Goal: Task Accomplishment & Management: Manage account settings

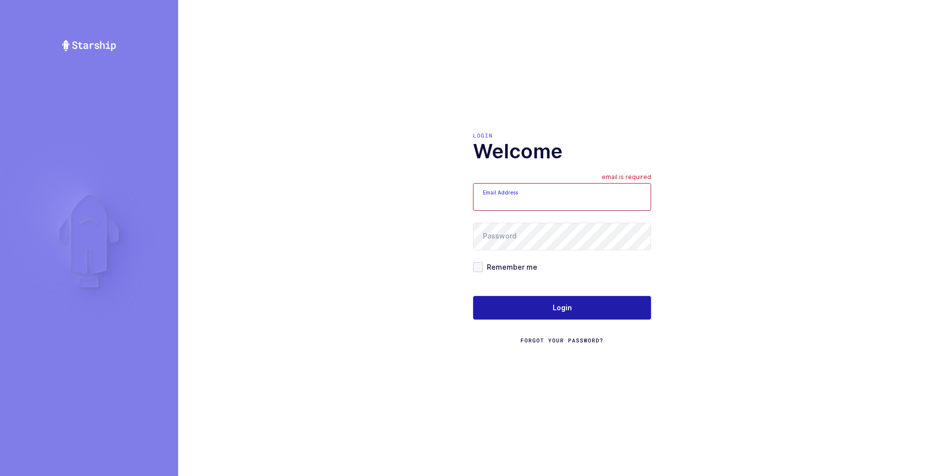
type input "[PERSON_NAME][EMAIL_ADDRESS][DOMAIN_NAME]"
click at [554, 312] on span "Login" at bounding box center [562, 308] width 19 height 10
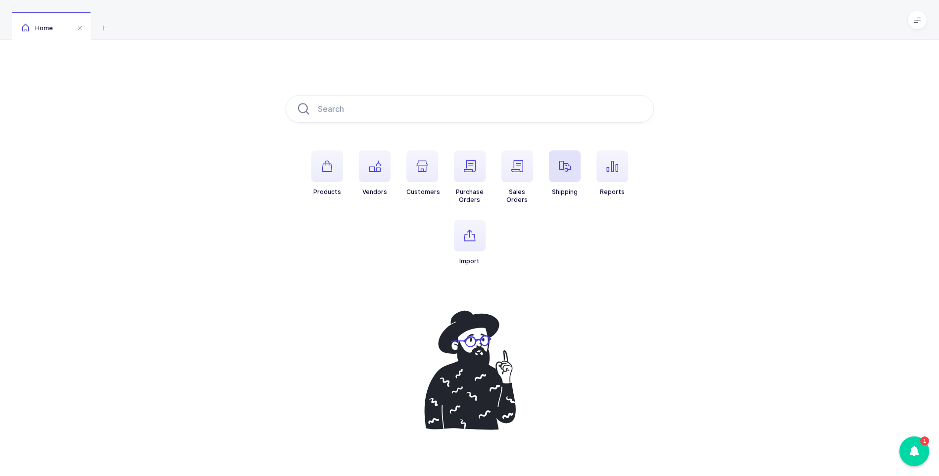
click at [557, 172] on span "button" at bounding box center [565, 166] width 32 height 32
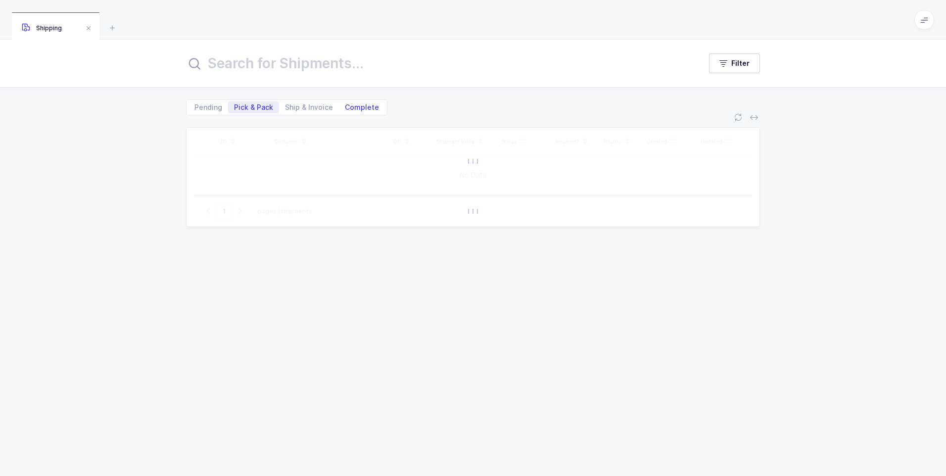
click at [346, 104] on span "Complete" at bounding box center [362, 107] width 34 height 7
click at [345, 104] on input "Complete" at bounding box center [342, 104] width 6 height 6
radio input "true"
radio input "false"
click at [318, 62] on input "text" at bounding box center [437, 63] width 503 height 24
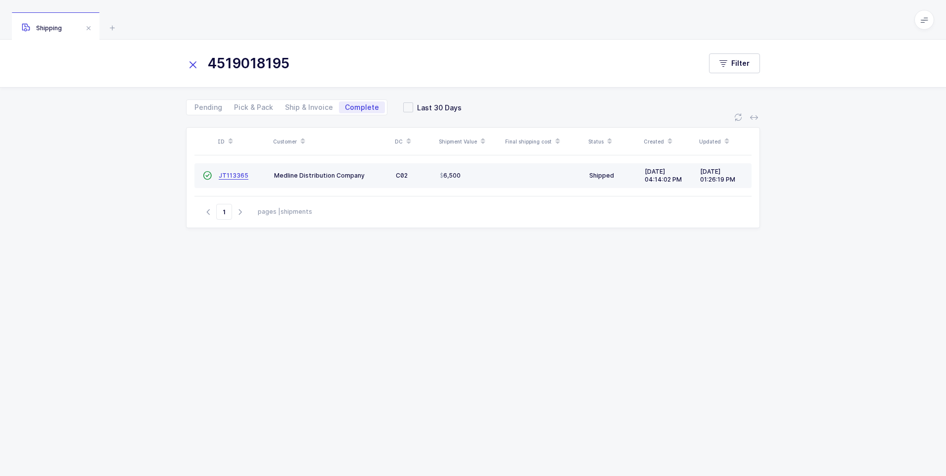
type input "4519018195"
click at [228, 175] on span "JT113365" at bounding box center [234, 175] width 30 height 7
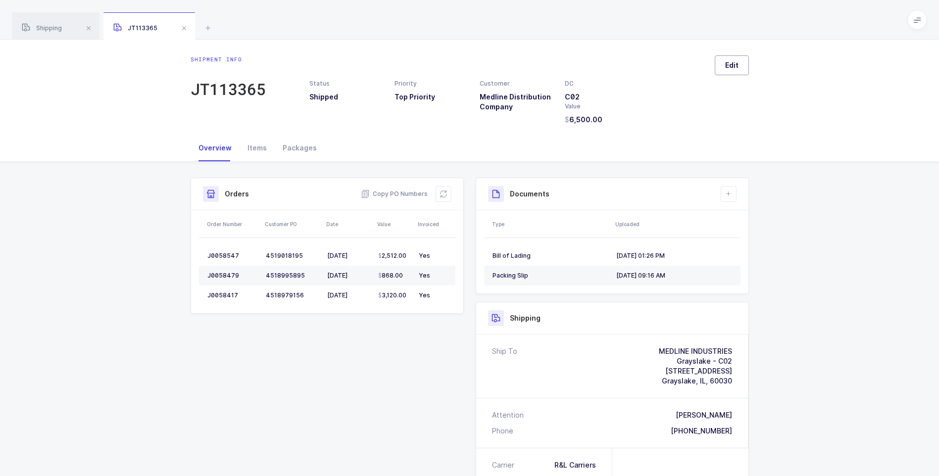
click at [739, 59] on button "Edit" at bounding box center [731, 65] width 34 height 20
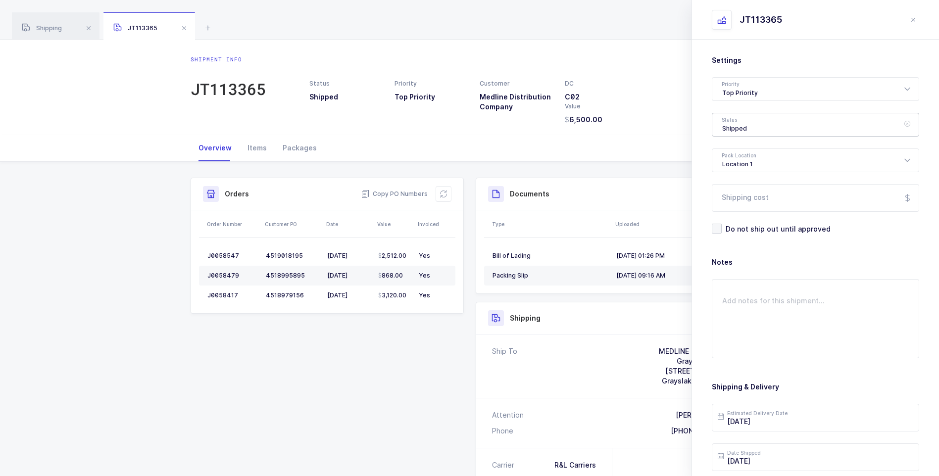
click at [741, 125] on div "Shipped" at bounding box center [814, 125] width 207 height 24
click at [743, 211] on li "Delivered" at bounding box center [819, 216] width 206 height 16
type input "Delivered"
click at [744, 192] on input "Shipping cost" at bounding box center [814, 198] width 207 height 28
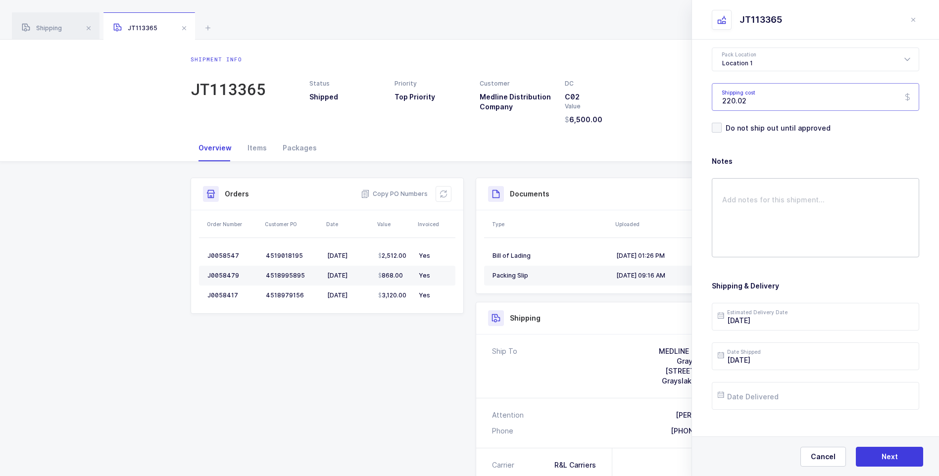
scroll to position [114, 0]
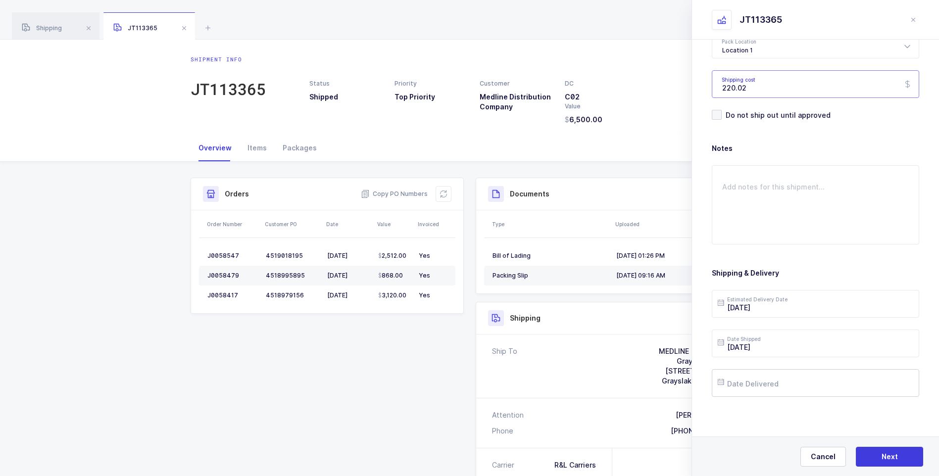
type input "220.02"
click at [756, 386] on input "text" at bounding box center [814, 383] width 207 height 28
drag, startPoint x: 750, startPoint y: 270, endPoint x: 754, endPoint y: 276, distance: 6.5
click at [750, 271] on span "8" at bounding box center [751, 271] width 12 height 12
type input "2025-09-08"
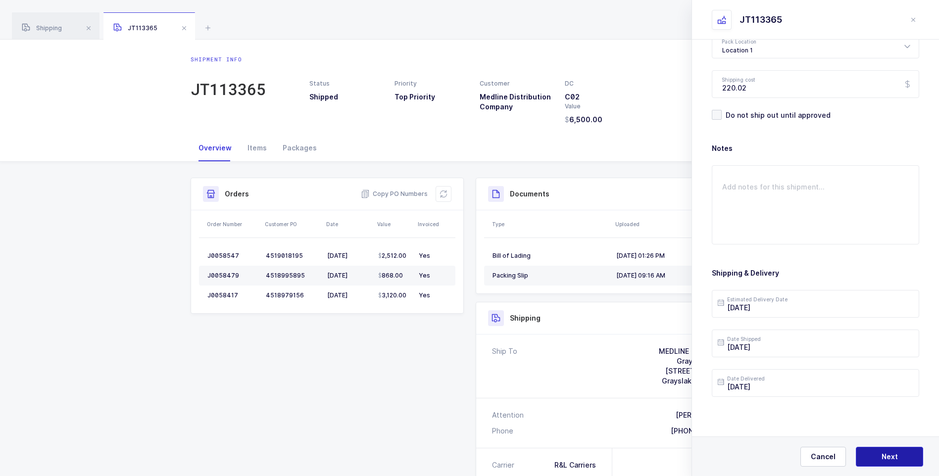
click at [886, 458] on span "Next" at bounding box center [889, 457] width 16 height 10
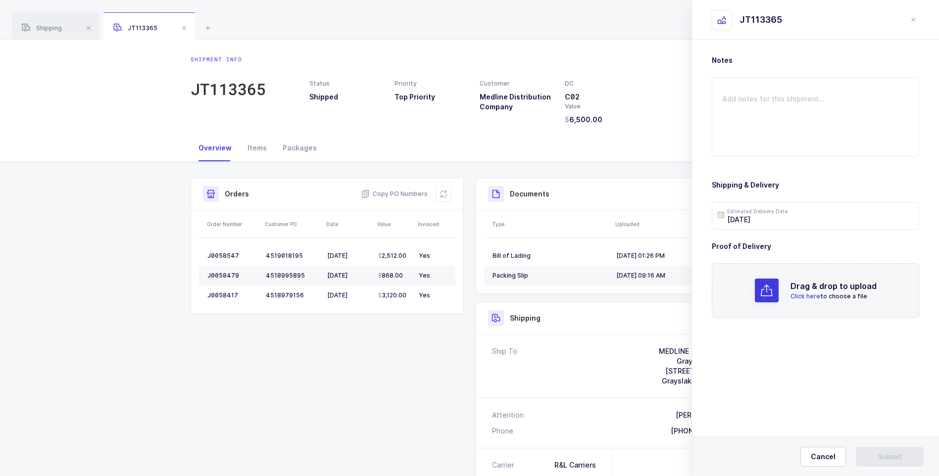
scroll to position [0, 0]
click at [800, 299] on span "Click here" at bounding box center [805, 295] width 30 height 7
click at [877, 455] on span "Submit" at bounding box center [889, 457] width 24 height 10
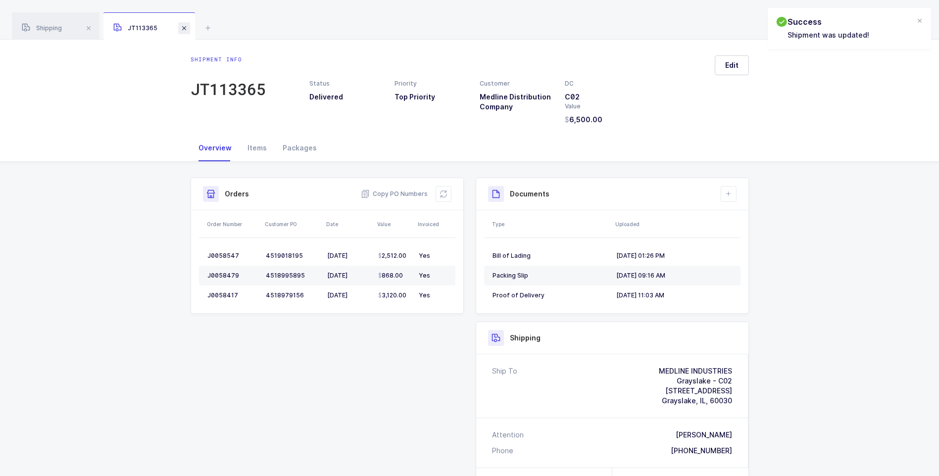
click at [183, 28] on span at bounding box center [184, 28] width 12 height 12
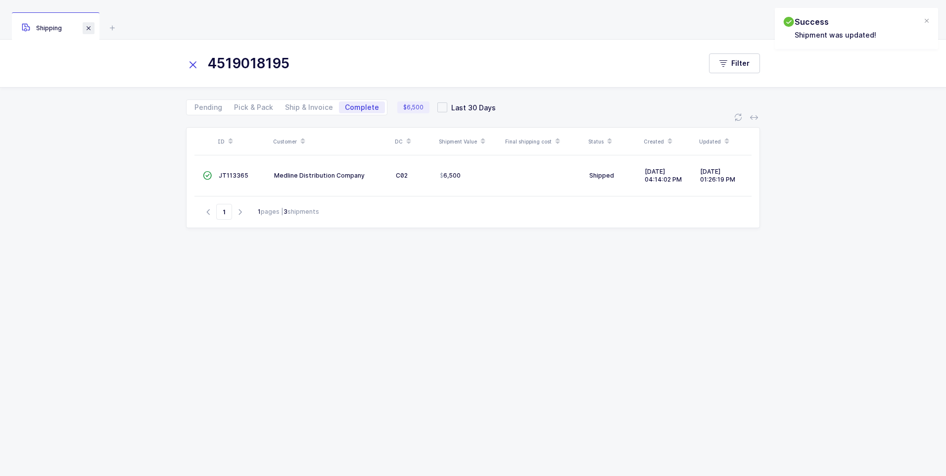
click at [90, 30] on span at bounding box center [89, 28] width 12 height 12
